Goal: Task Accomplishment & Management: Complete application form

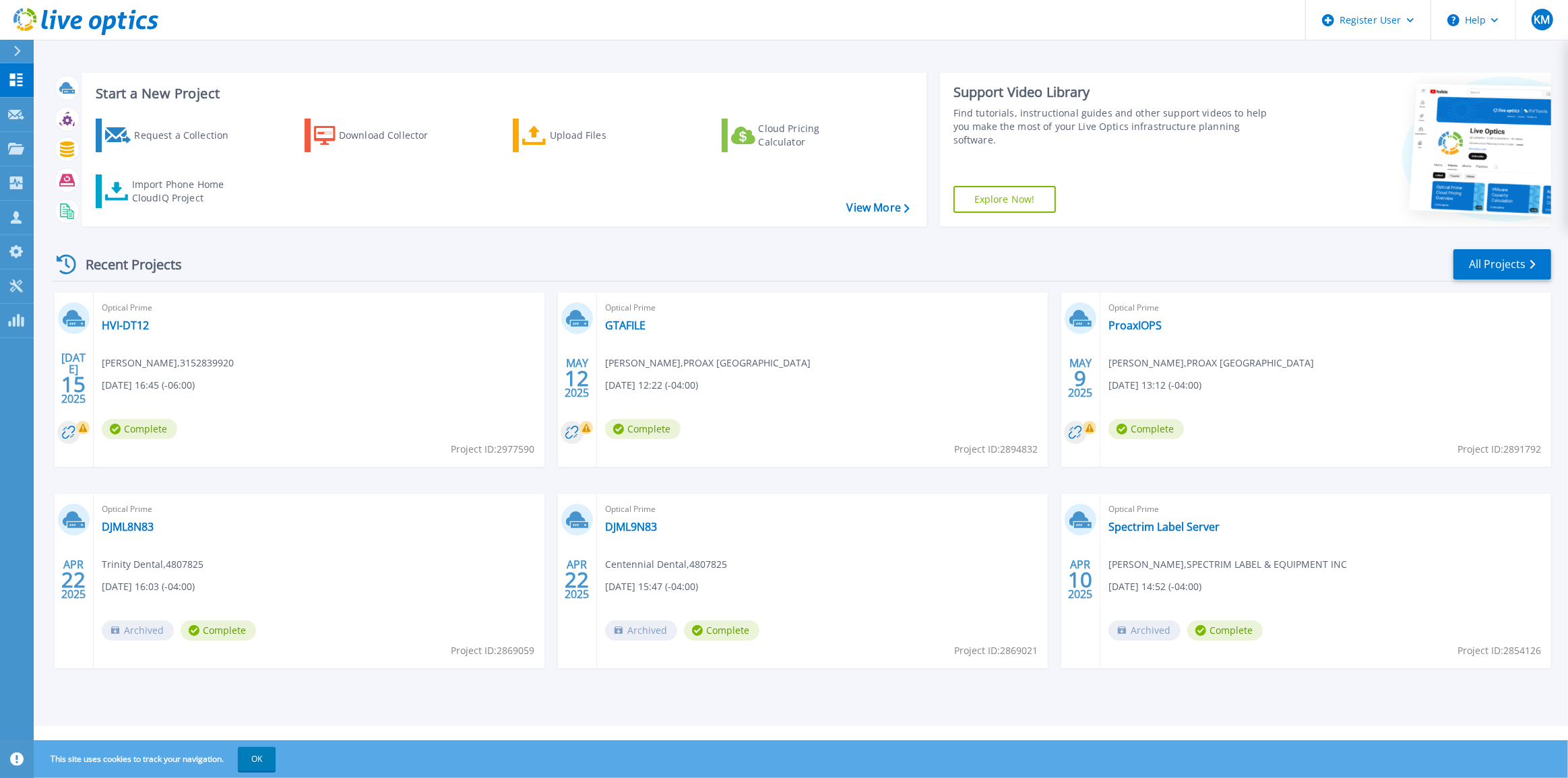
click at [19, 53] on icon at bounding box center [17, 51] width 7 height 11
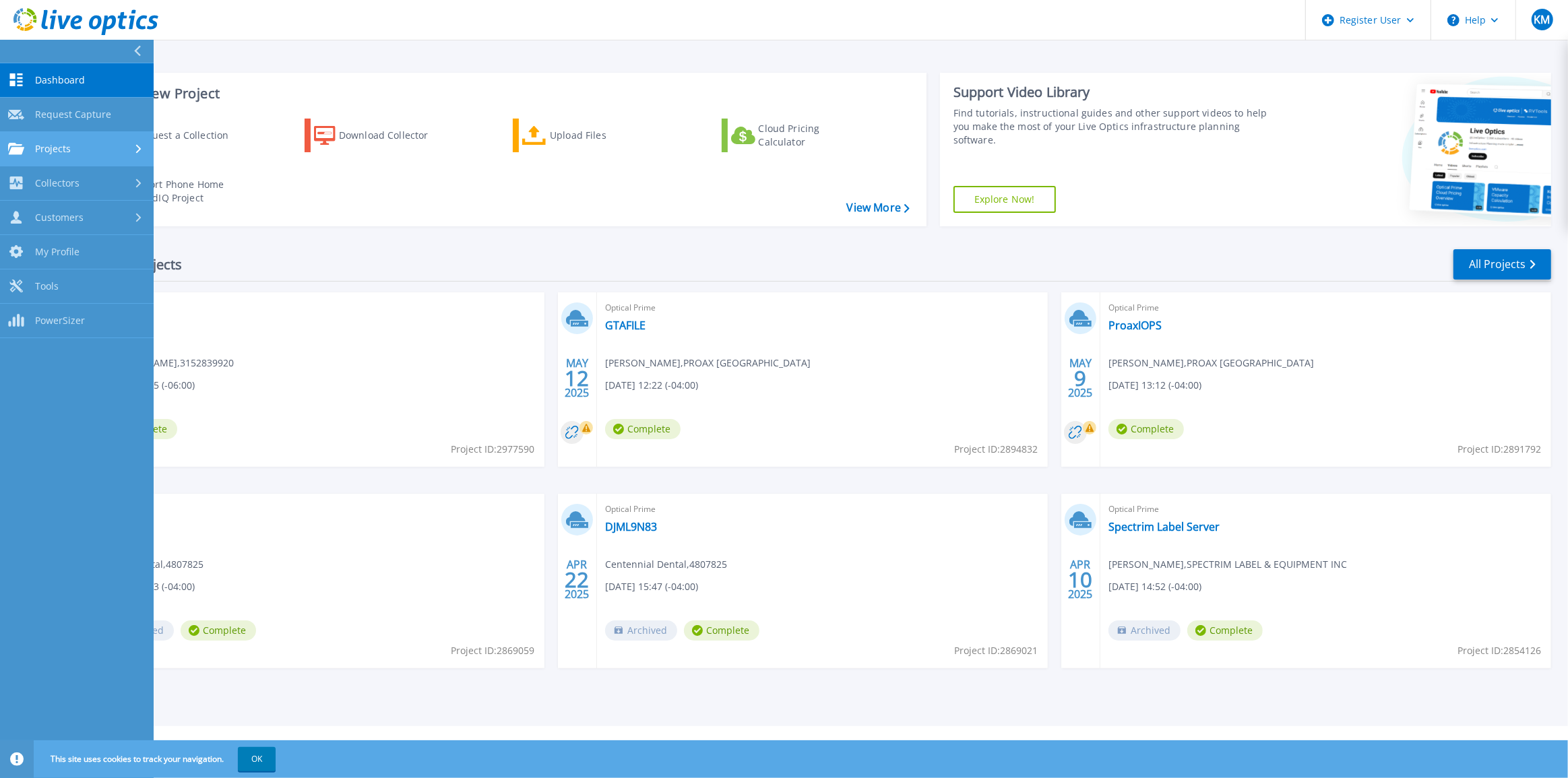
click at [102, 143] on div "Projects" at bounding box center [76, 149] width 138 height 12
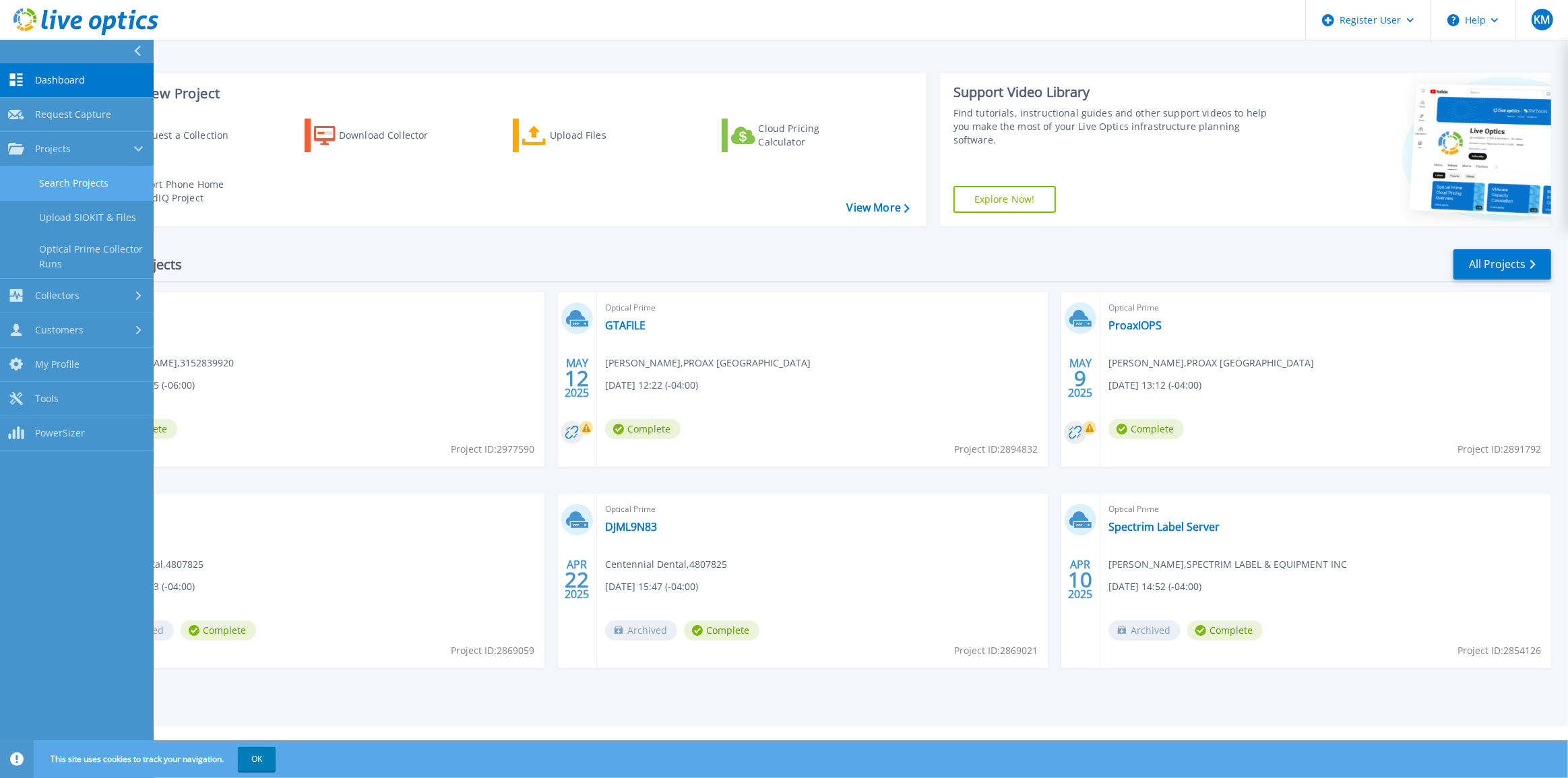
click at [81, 175] on link "Search Projects" at bounding box center [76, 184] width 153 height 34
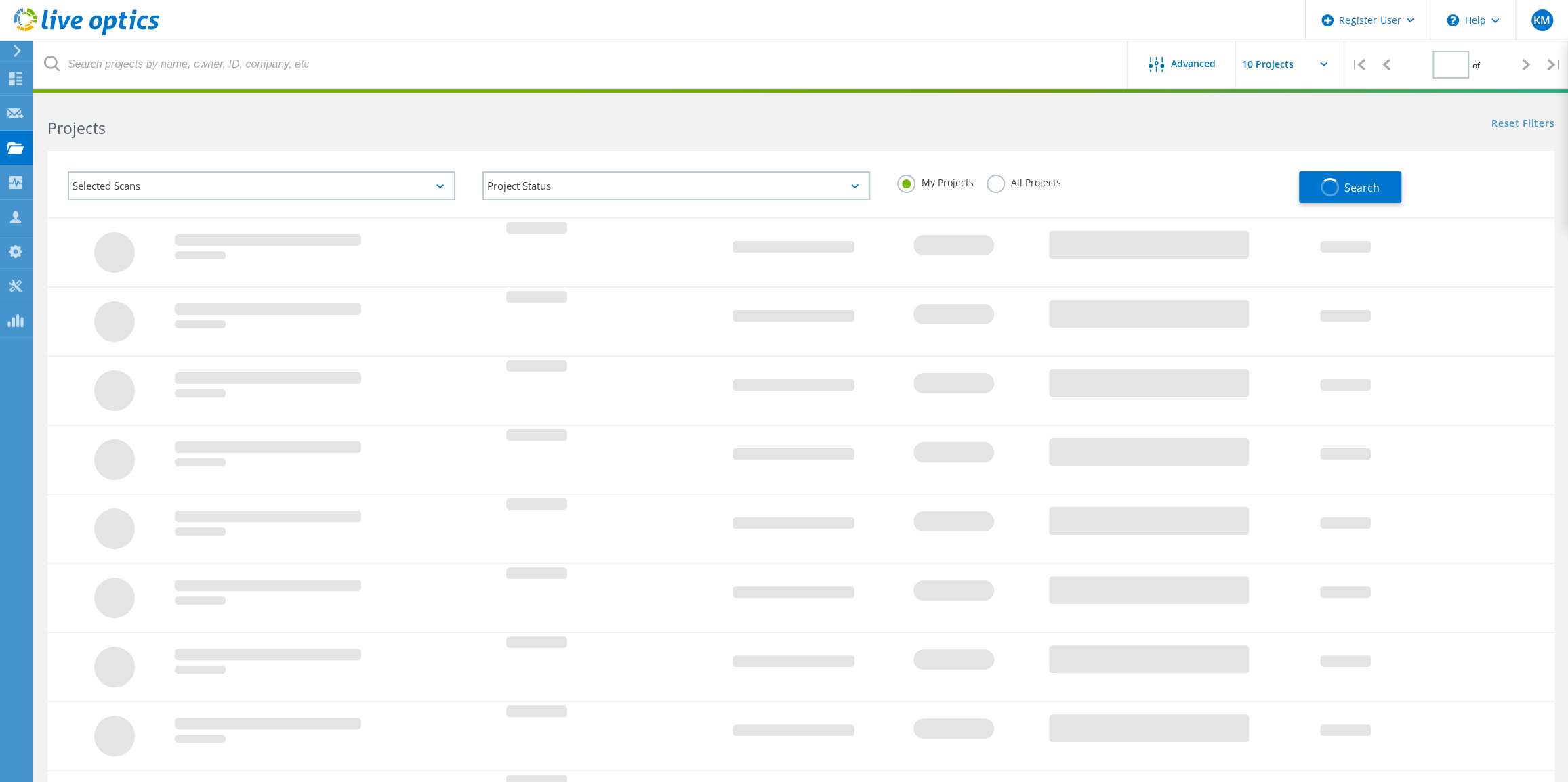
type input "1"
click at [271, 17] on header "Register User \n Help Explore Helpful Articles Contact Support KM Dell User Kri…" at bounding box center [784, 20] width 1568 height 41
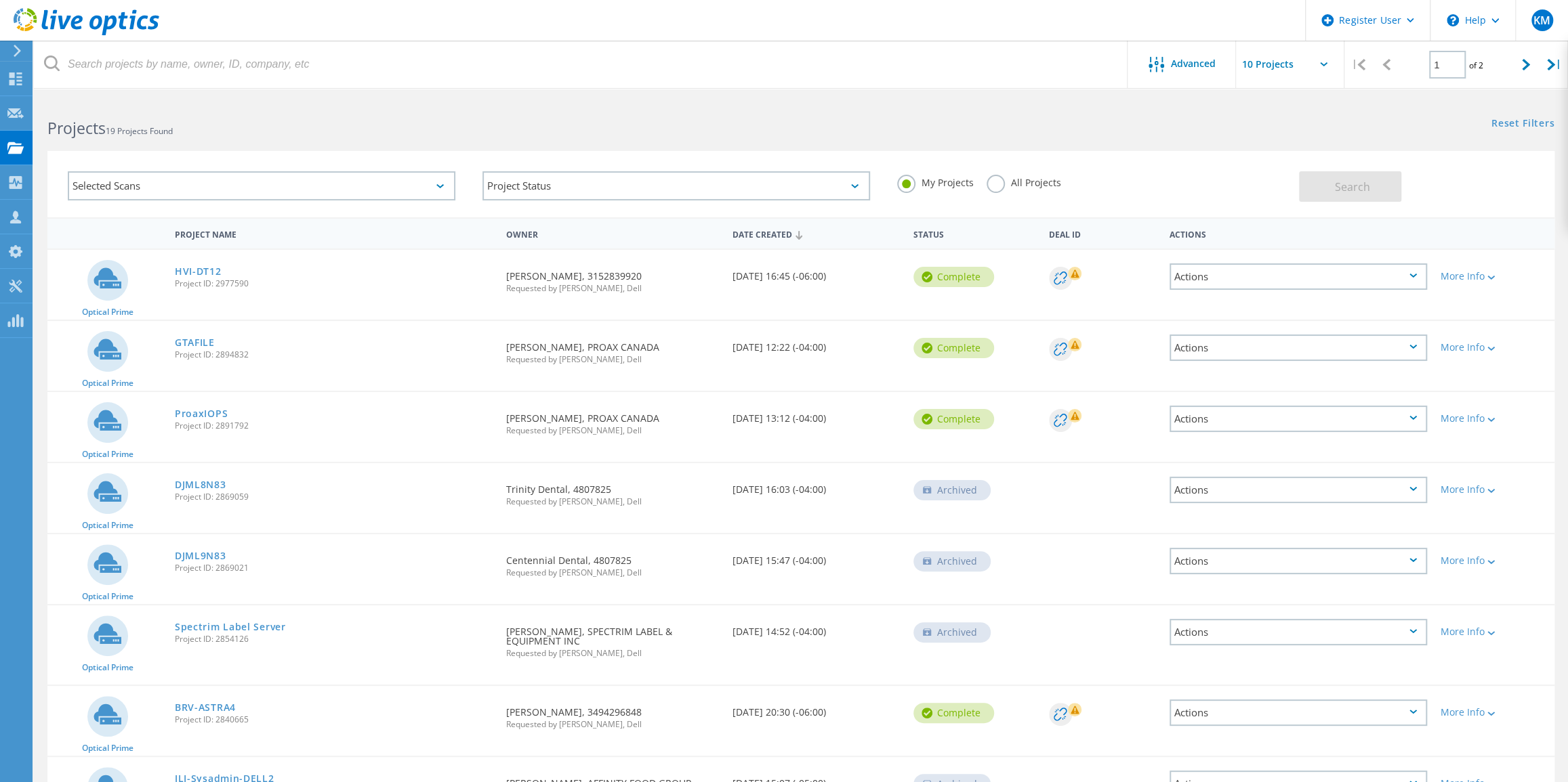
click at [88, 13] on icon at bounding box center [86, 22] width 146 height 28
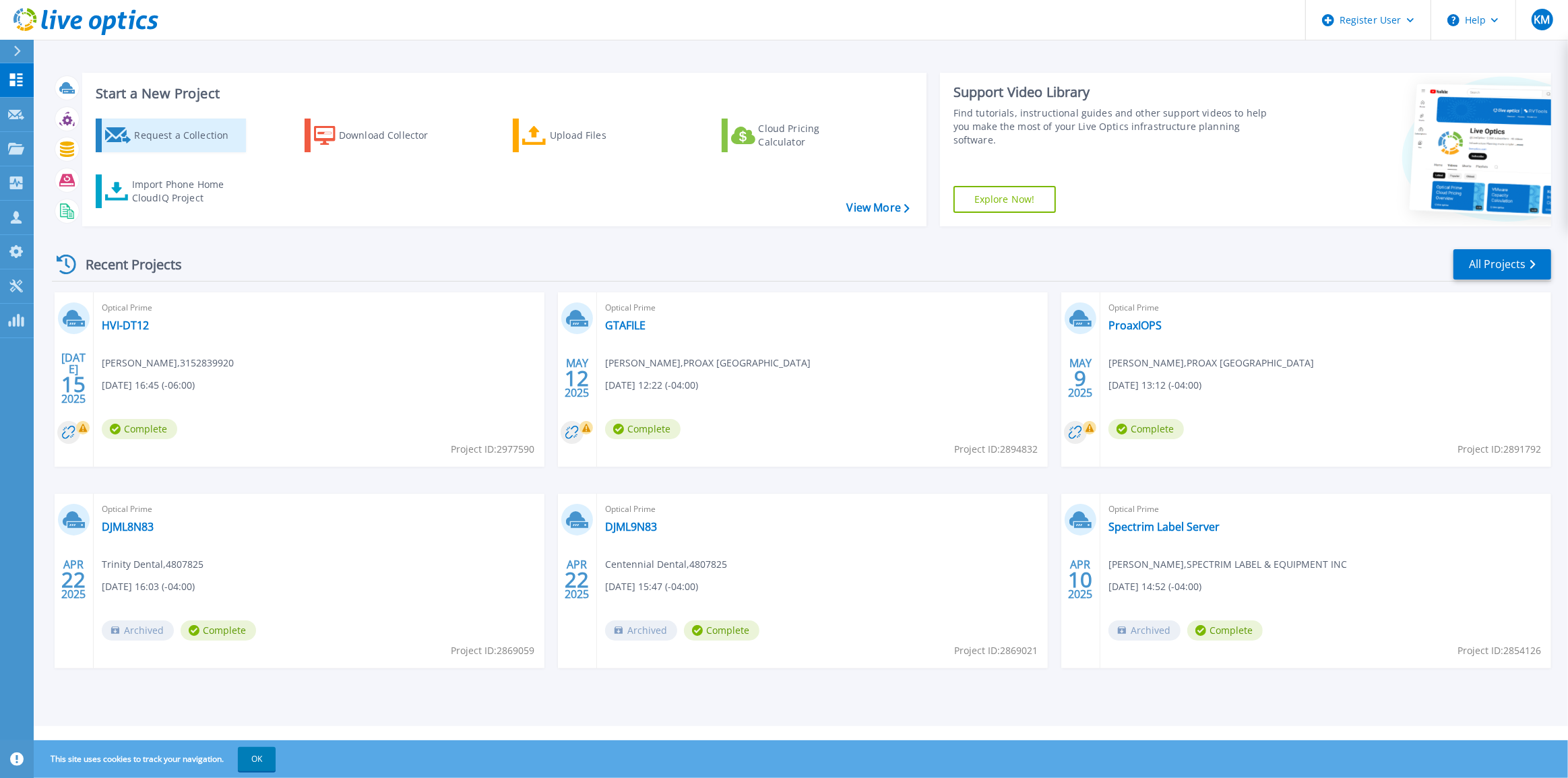
click at [168, 134] on div "Request a Collection" at bounding box center [187, 135] width 108 height 27
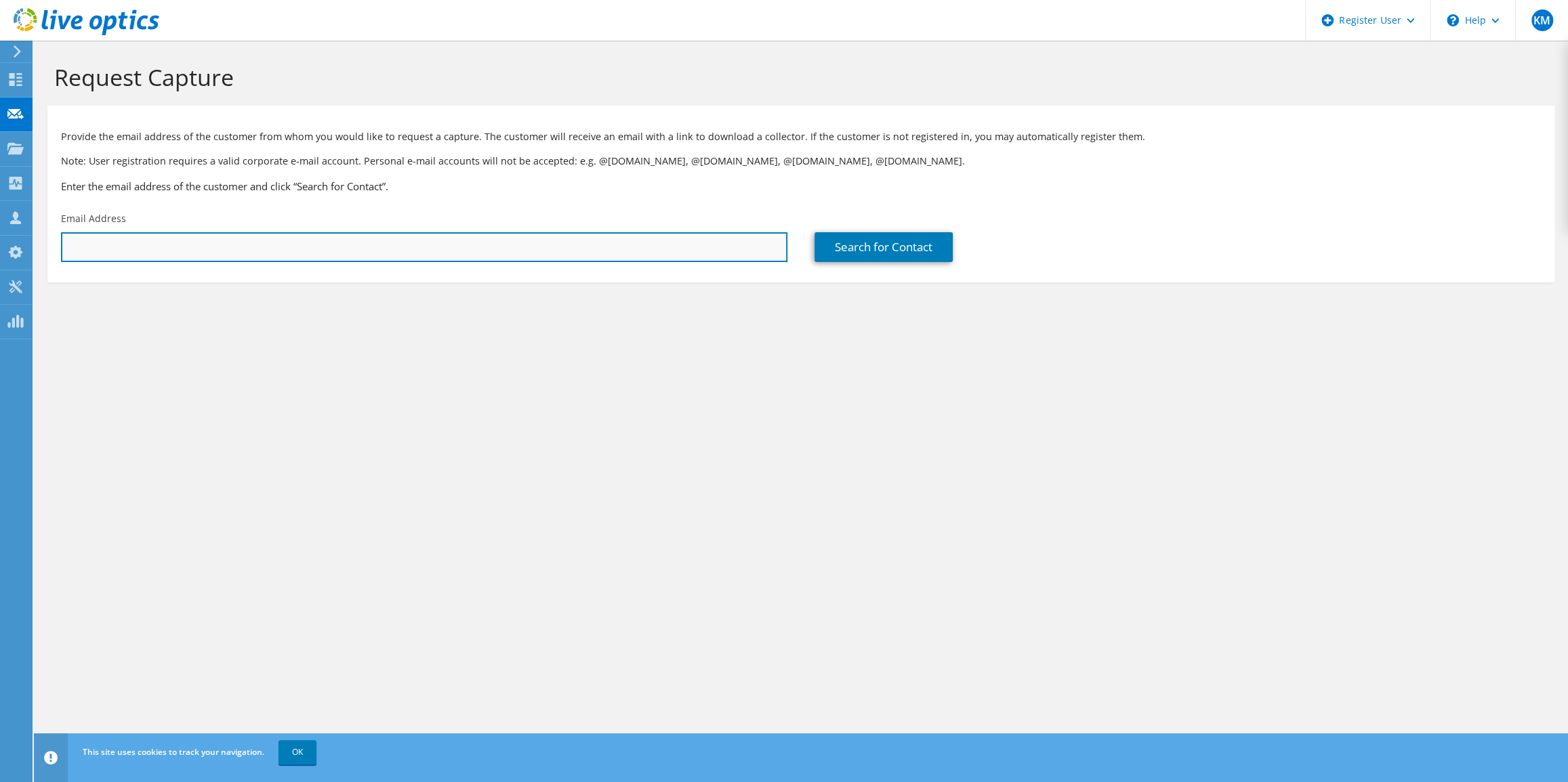
drag, startPoint x: 539, startPoint y: 241, endPoint x: 595, endPoint y: 256, distance: 58.0
click at [539, 241] on input "text" at bounding box center [424, 247] width 727 height 30
paste input "eugene.tong@westinwhistler.com"
type input "eugene.tong@westinwhistler.com"
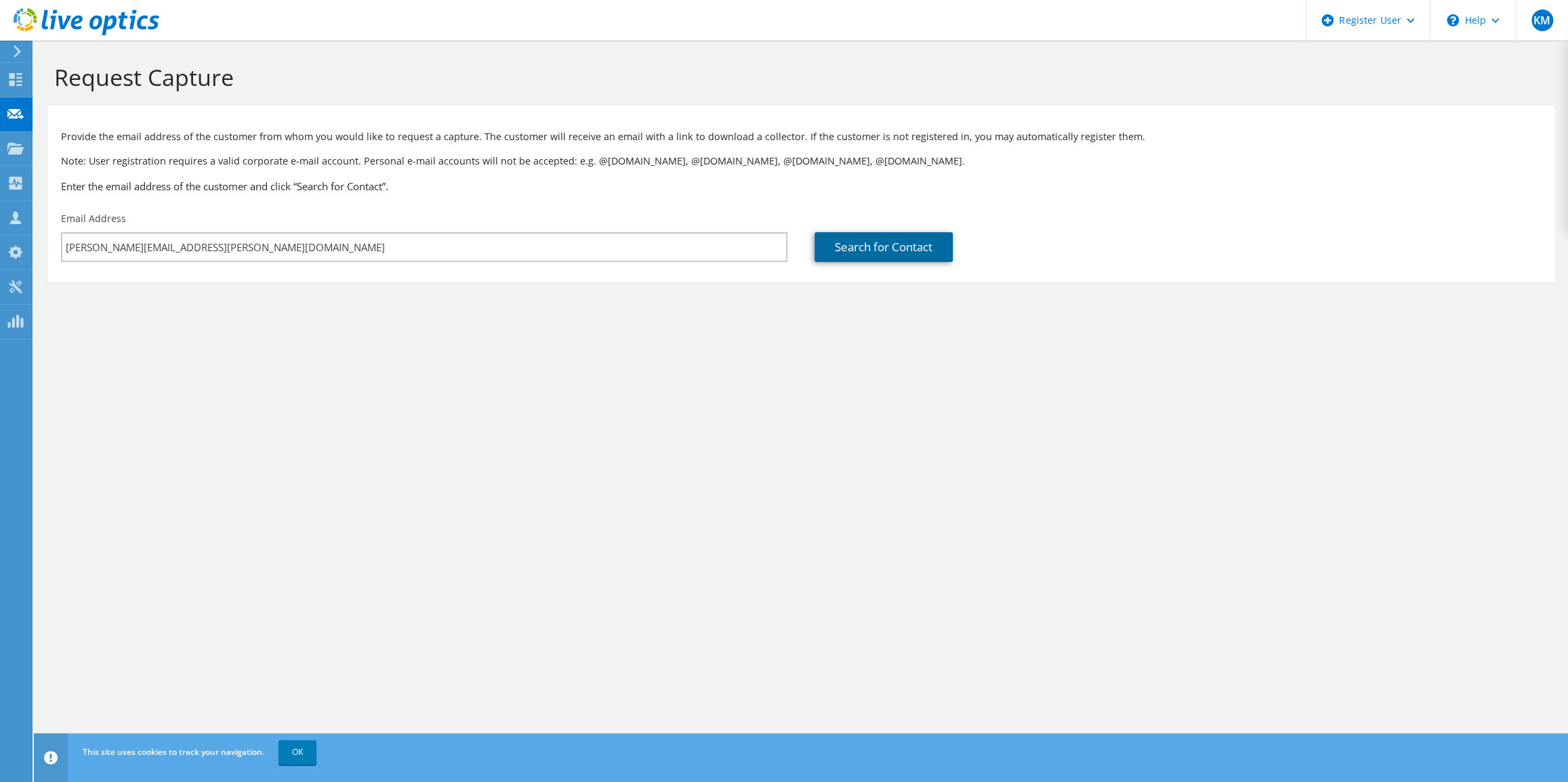
click at [904, 248] on link "Search for Contact" at bounding box center [883, 247] width 138 height 30
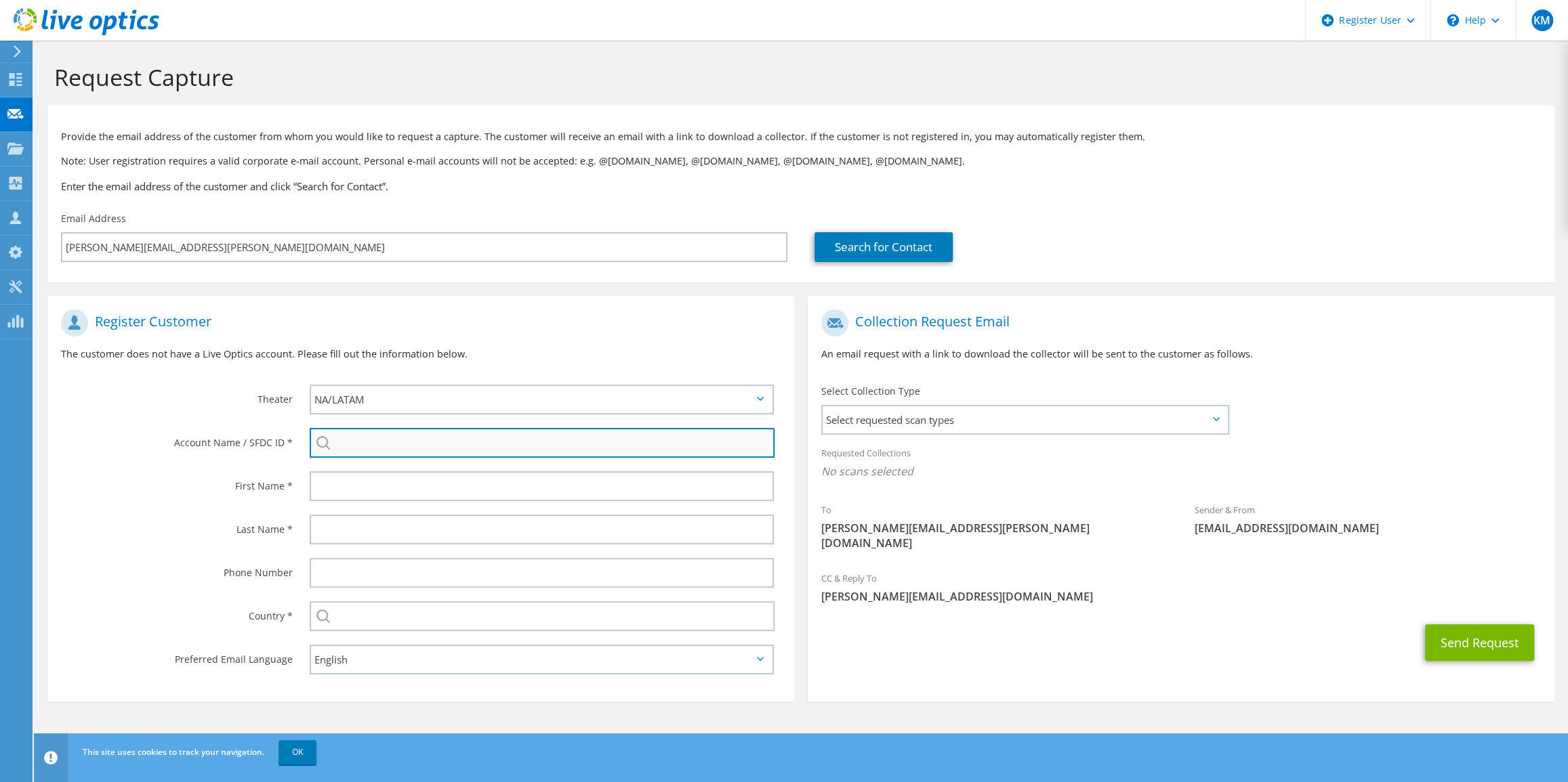
click at [343, 447] on input "search" at bounding box center [542, 443] width 465 height 30
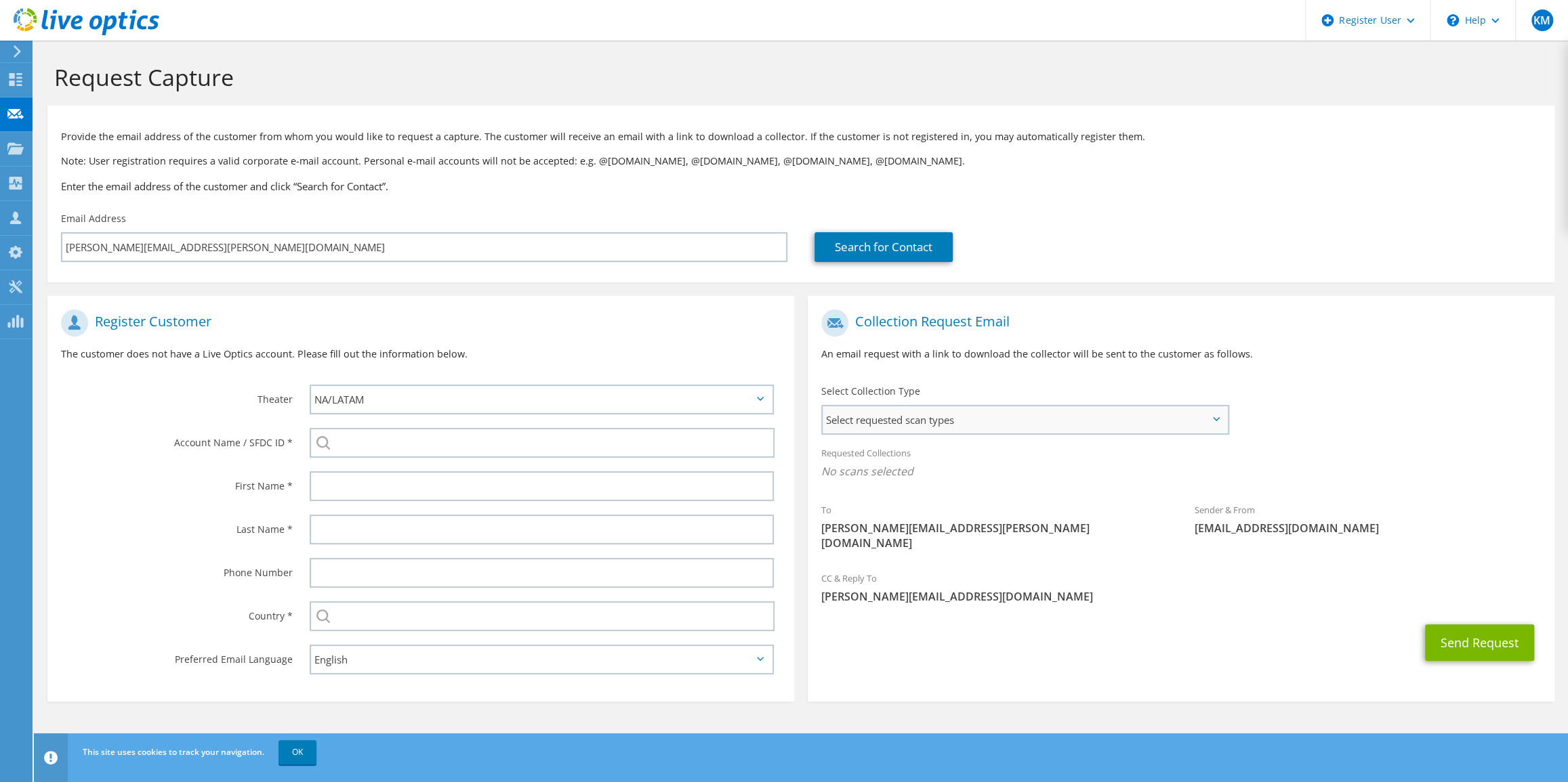
click at [976, 407] on span "Select requested scan types" at bounding box center [1025, 420] width 405 height 27
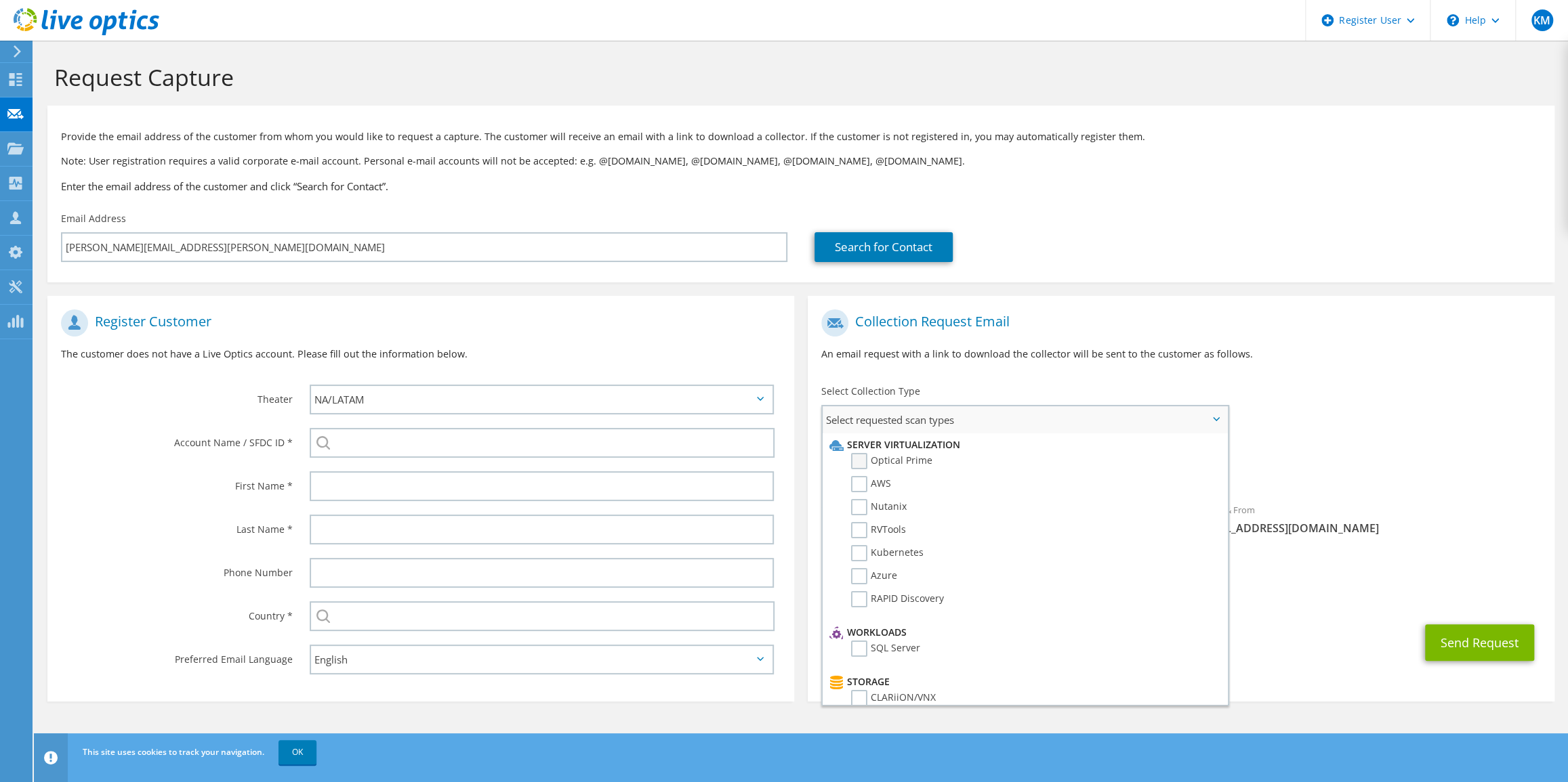
click at [859, 464] on label "Optical Prime" at bounding box center [892, 461] width 81 height 16
click at [0, 0] on input "Optical Prime" at bounding box center [0, 0] width 0 height 0
click at [1360, 527] on span "[EMAIL_ADDRESS][DOMAIN_NAME]" at bounding box center [1368, 532] width 347 height 15
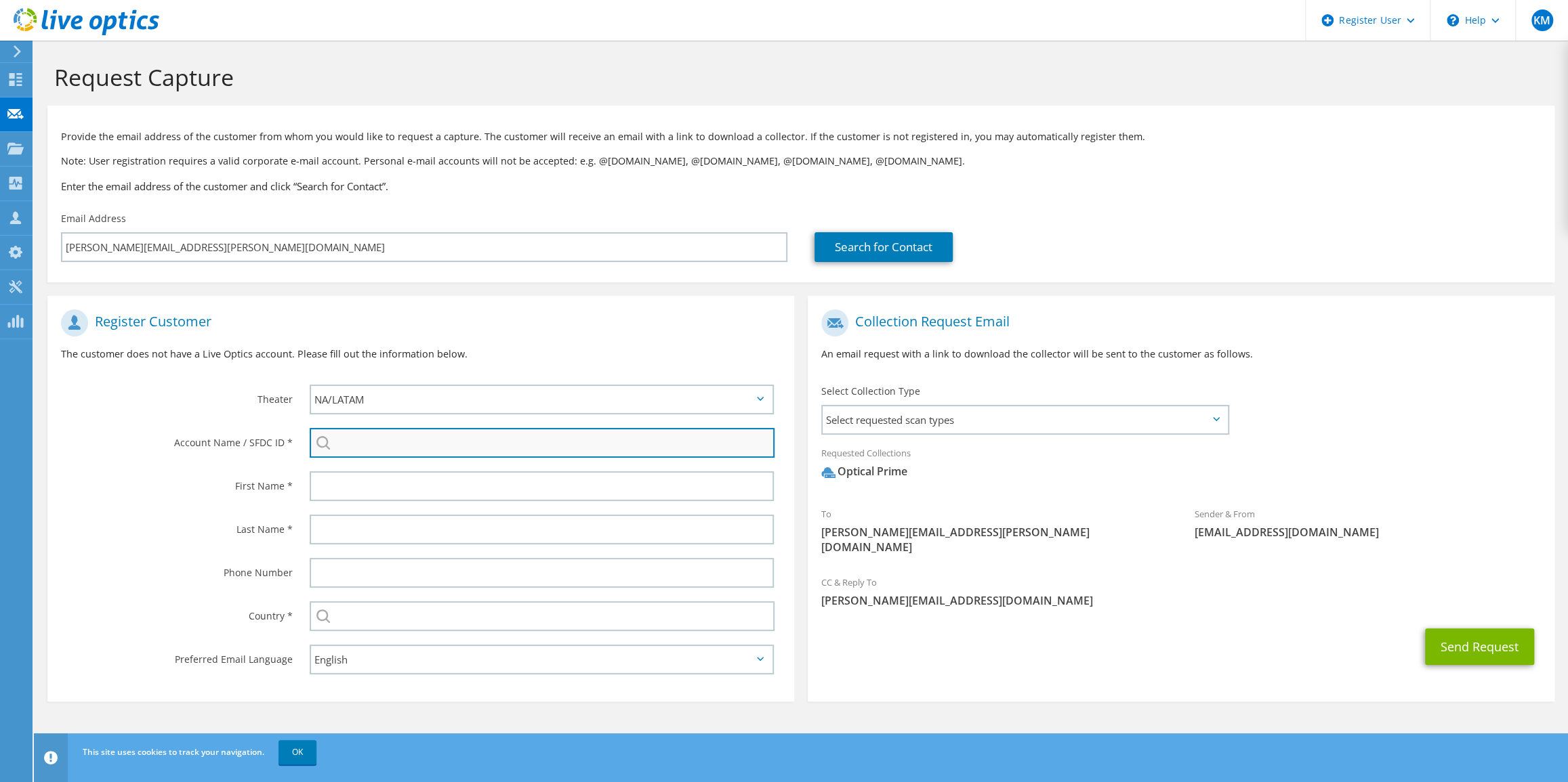
click at [339, 446] on input "search" at bounding box center [542, 443] width 465 height 30
click at [406, 438] on input "search" at bounding box center [542, 443] width 465 height 30
paste input "3423722083"
type input "3423722083"
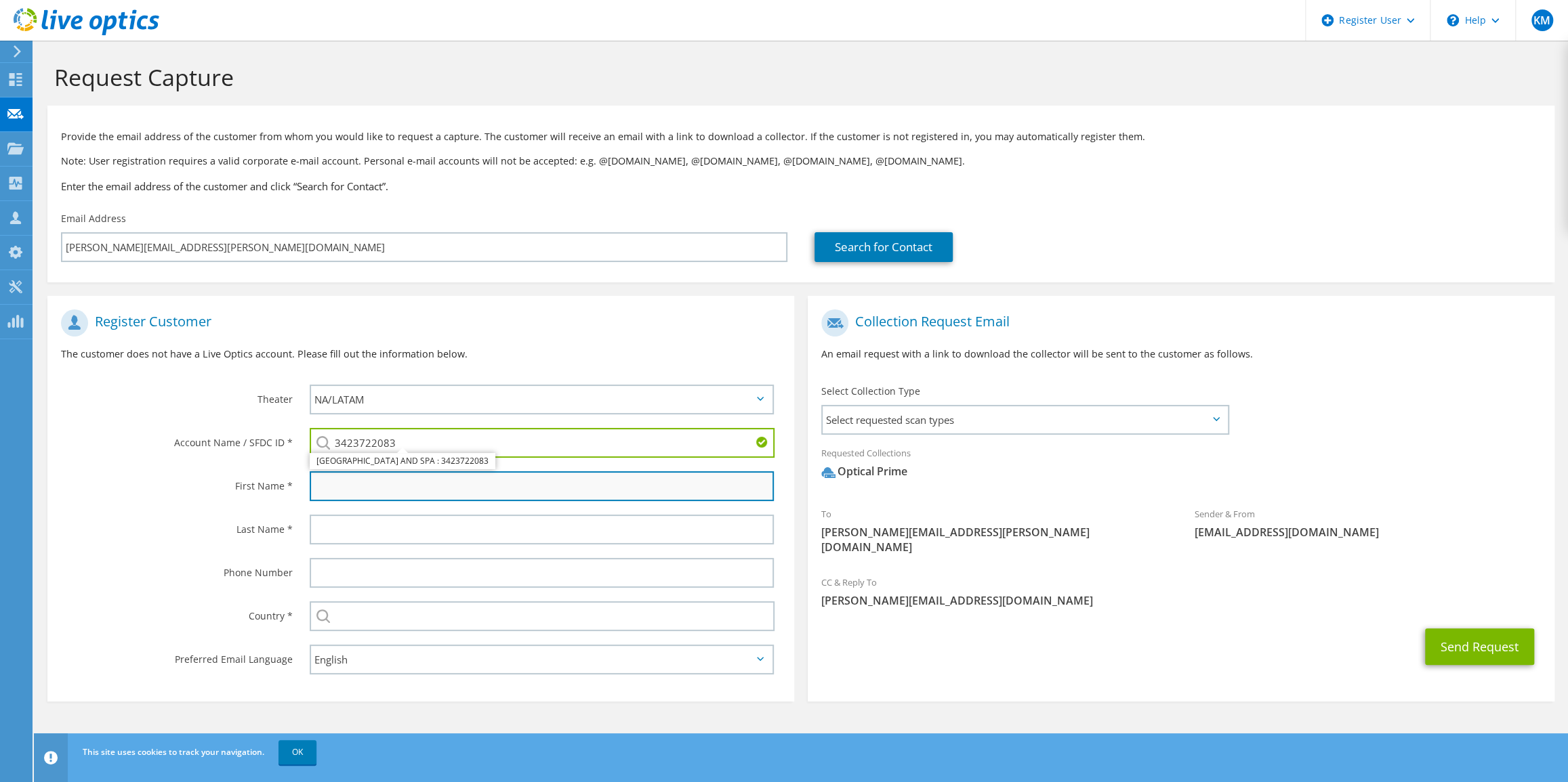
click at [359, 498] on input "text" at bounding box center [541, 486] width 464 height 30
click at [435, 493] on input "text" at bounding box center [541, 486] width 464 height 30
type input "Eugene"
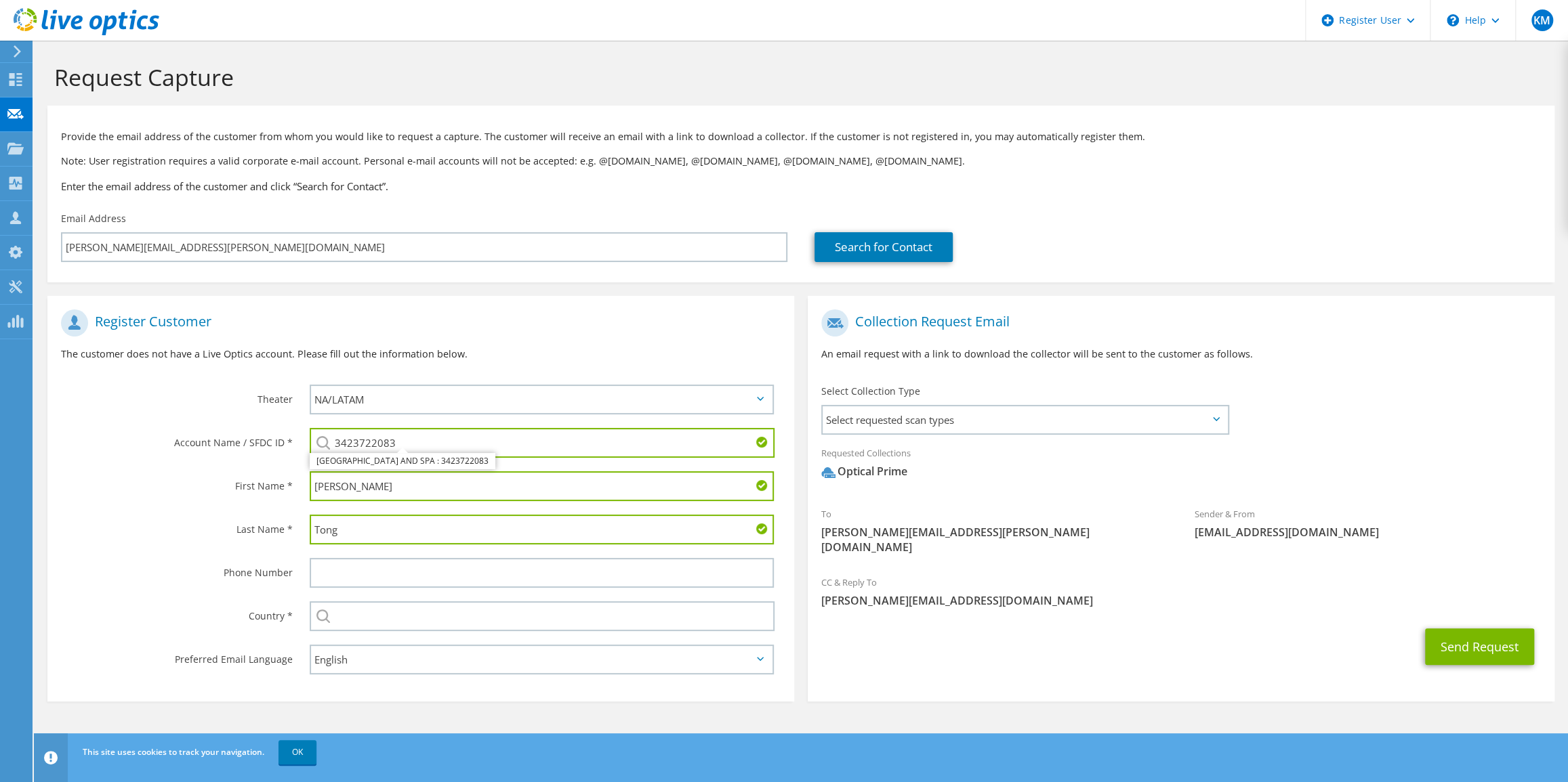
type input "Tong"
type input "[GEOGRAPHIC_DATA]"
click at [1194, 638] on div "Send Request" at bounding box center [1181, 647] width 747 height 50
click at [1235, 656] on div "Send Request" at bounding box center [1181, 647] width 747 height 50
click at [1285, 645] on div "Send Request" at bounding box center [1181, 647] width 747 height 50
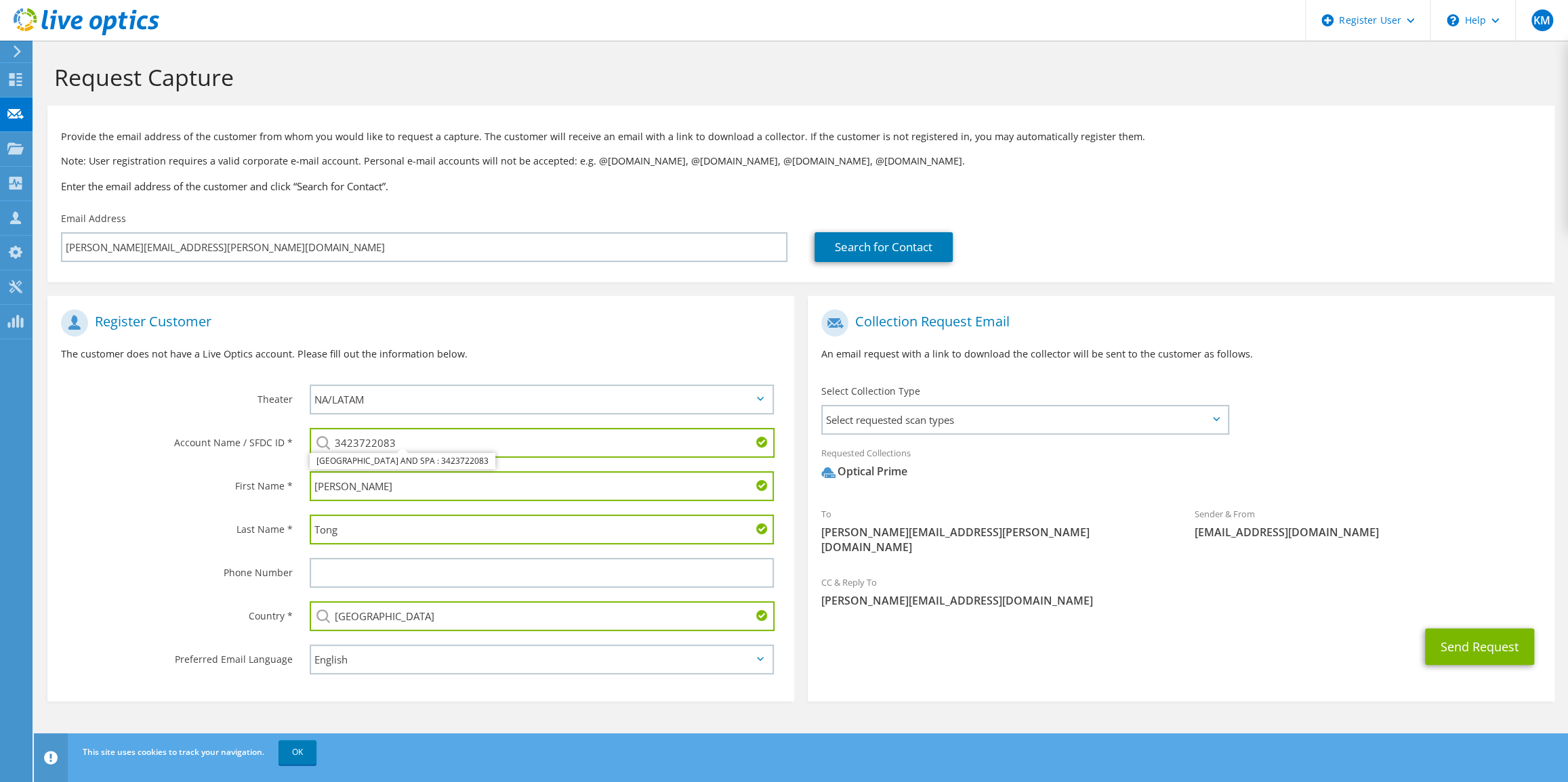
click at [1286, 644] on div "Send Request" at bounding box center [1181, 647] width 747 height 50
click at [132, 534] on label "Last Name *" at bounding box center [177, 526] width 232 height 22
click at [1021, 622] on div "Send Request" at bounding box center [1181, 647] width 747 height 50
click at [1090, 650] on div "Send Request" at bounding box center [1181, 647] width 747 height 50
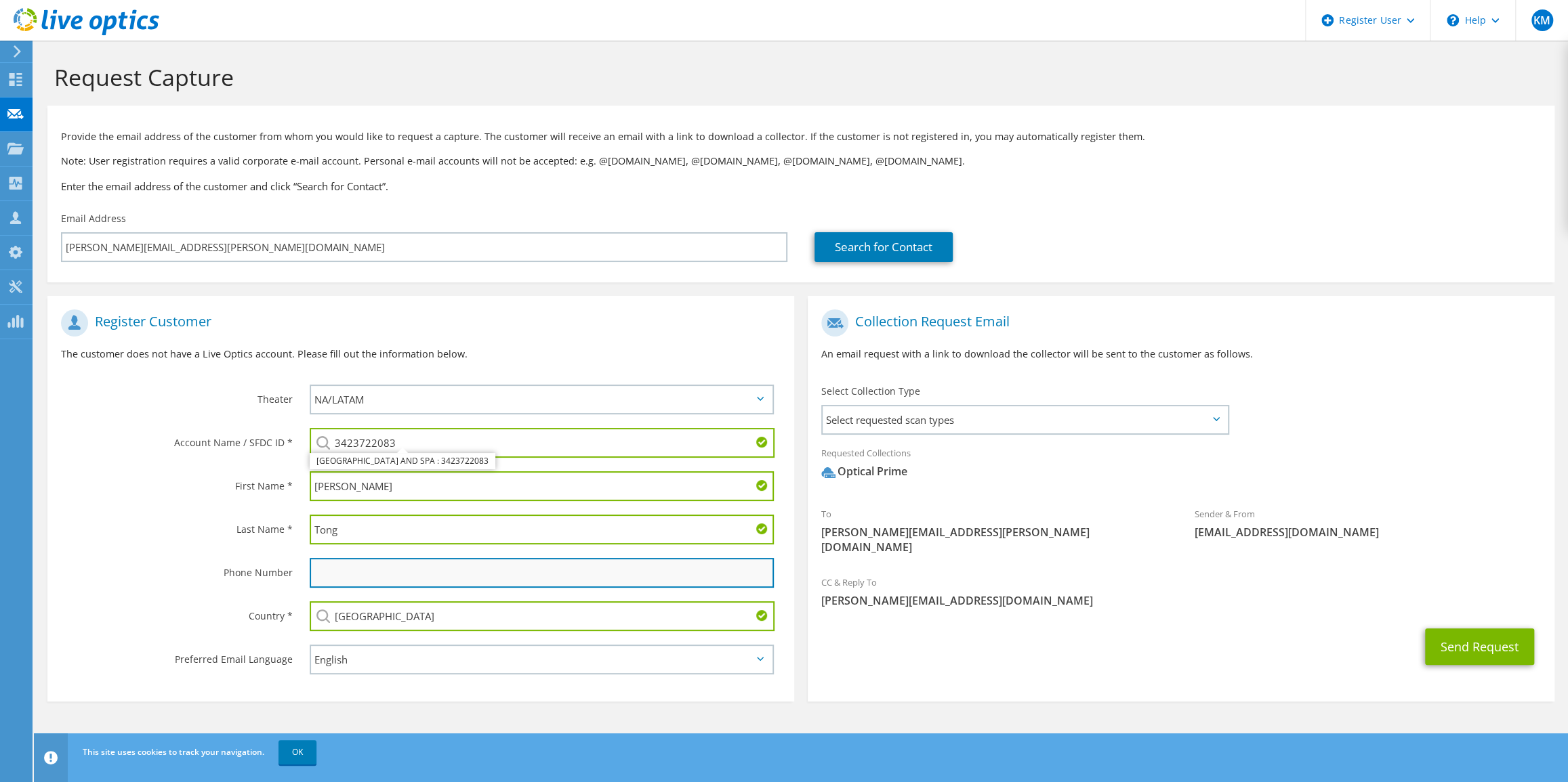
click at [429, 576] on input "text" at bounding box center [541, 573] width 464 height 30
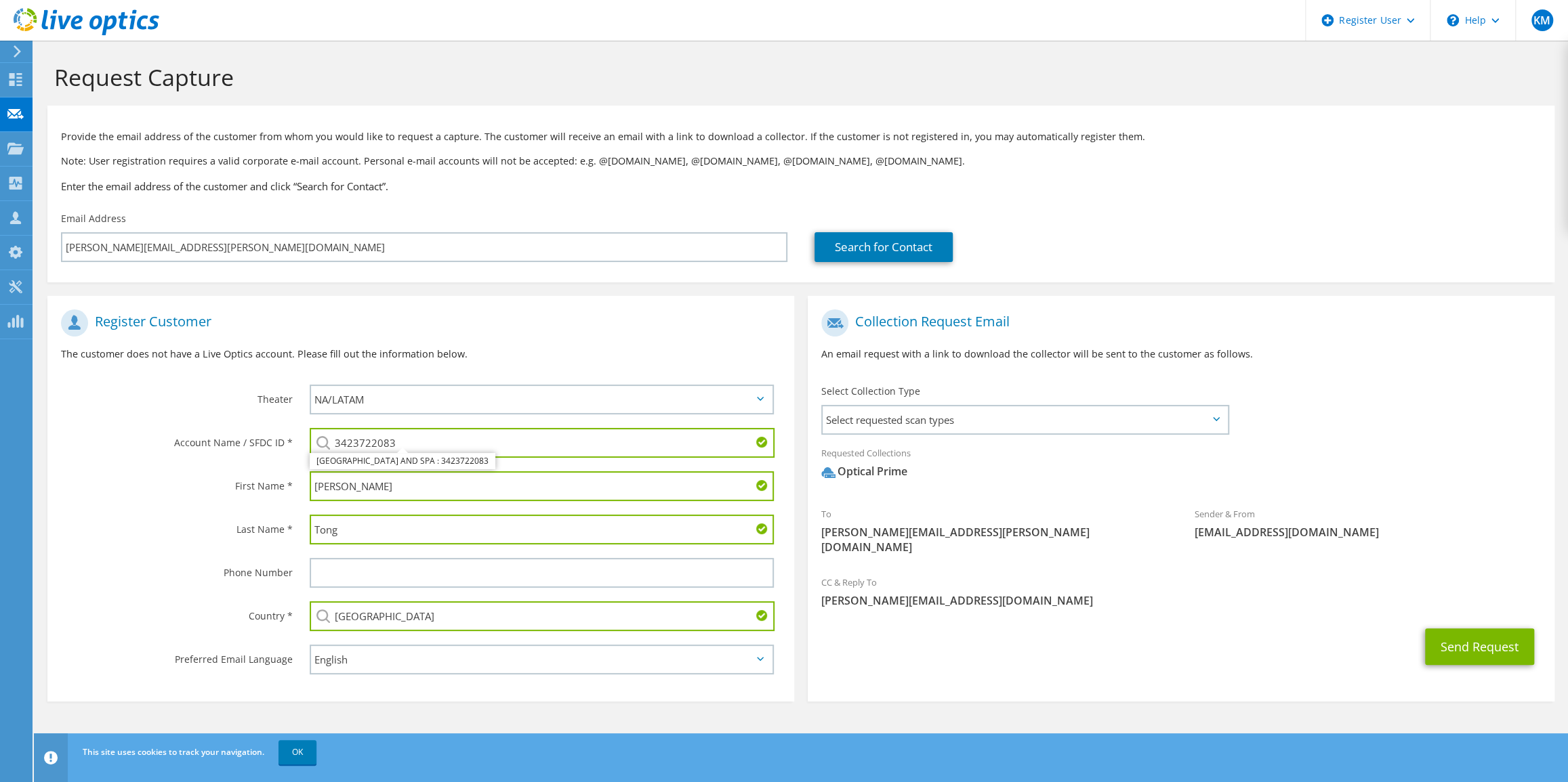
click at [1089, 594] on span "[PERSON_NAME][EMAIL_ADDRESS][DOMAIN_NAME]" at bounding box center [1181, 601] width 720 height 15
click at [1471, 629] on button "Send Request" at bounding box center [1480, 647] width 109 height 37
